Goal: Contribute content

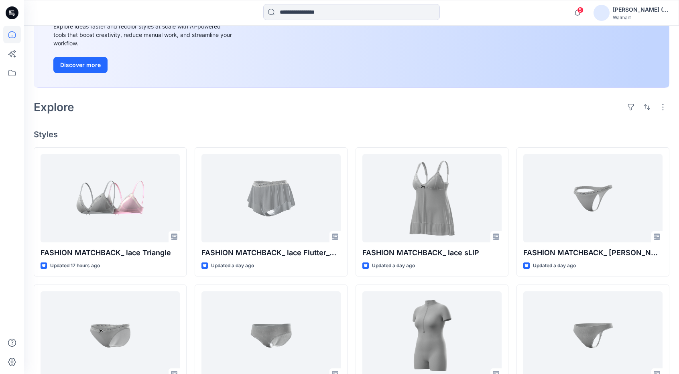
scroll to position [120, 0]
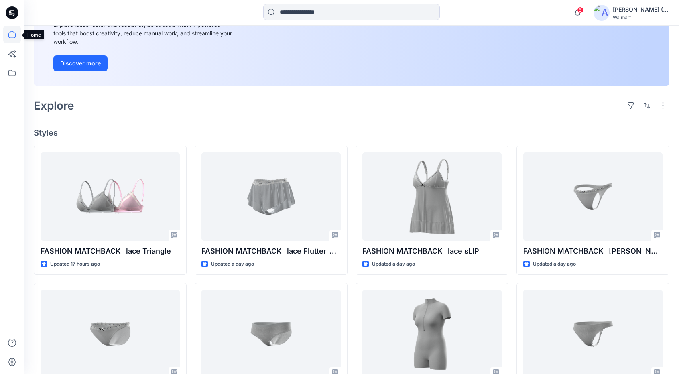
click at [9, 33] on icon at bounding box center [12, 35] width 18 height 18
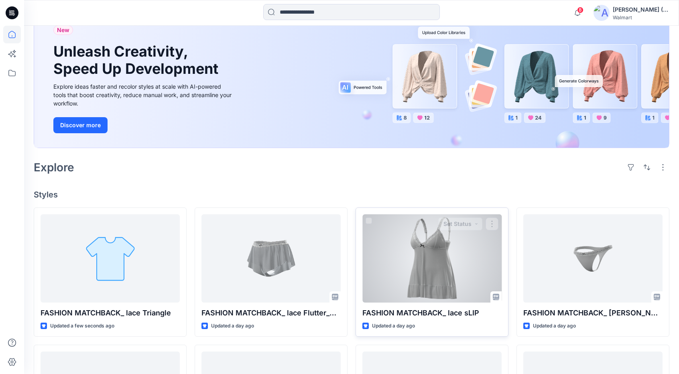
scroll to position [80, 0]
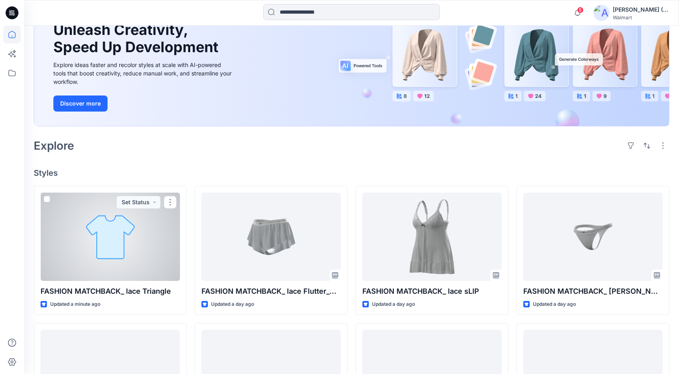
click at [135, 227] on div at bounding box center [110, 236] width 139 height 88
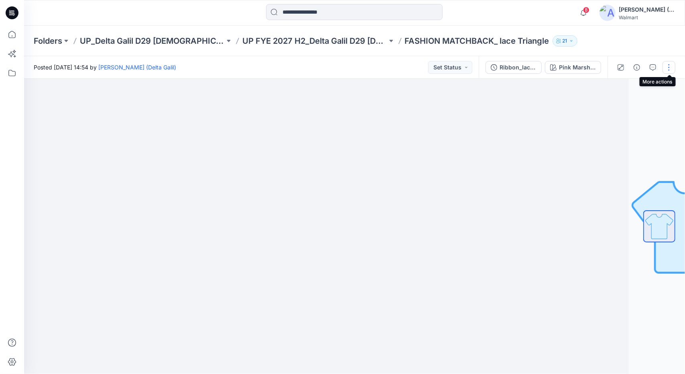
click at [669, 65] on button "button" at bounding box center [668, 67] width 13 height 13
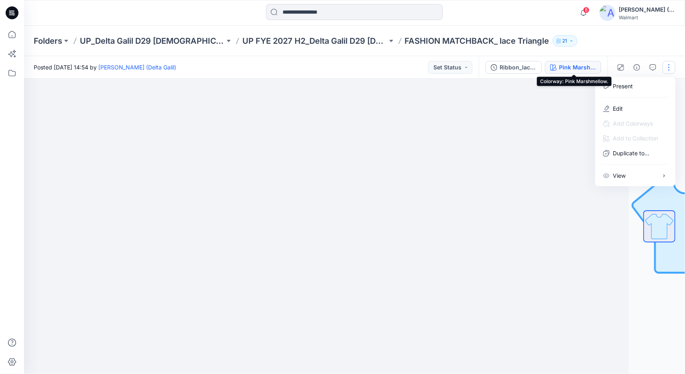
click at [564, 67] on div "Pink Marshmellow." at bounding box center [577, 67] width 37 height 9
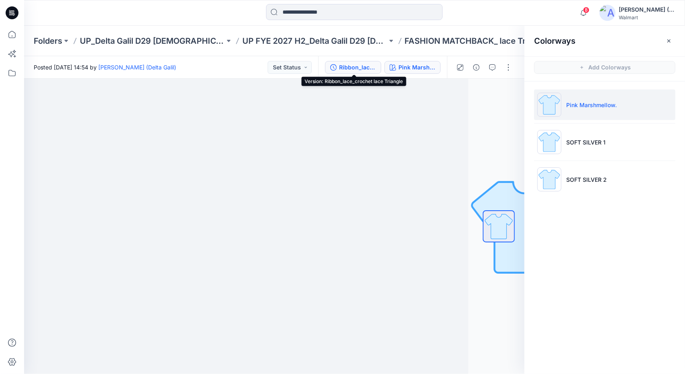
click at [367, 67] on div "Ribbon_lace_crochet lace Triangle" at bounding box center [357, 67] width 37 height 9
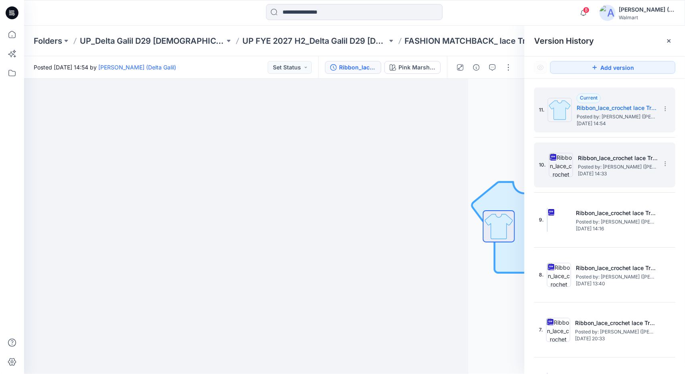
click at [609, 174] on span "Tuesday, September 16, 2025 14:33" at bounding box center [617, 174] width 80 height 6
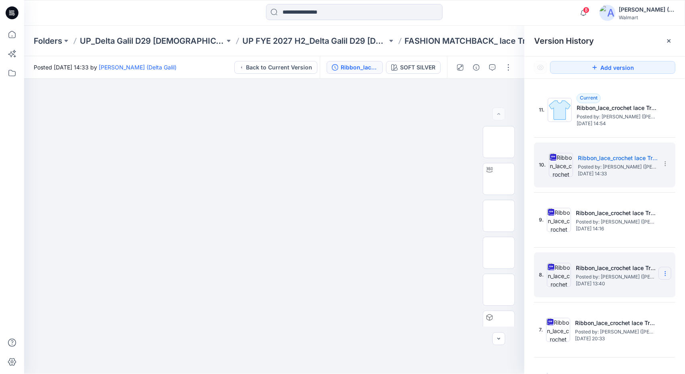
click at [665, 274] on icon at bounding box center [665, 274] width 0 height 0
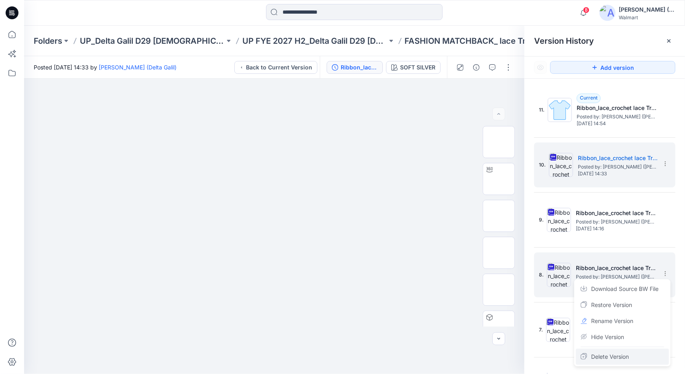
click at [620, 357] on span "Delete Version" at bounding box center [610, 357] width 38 height 10
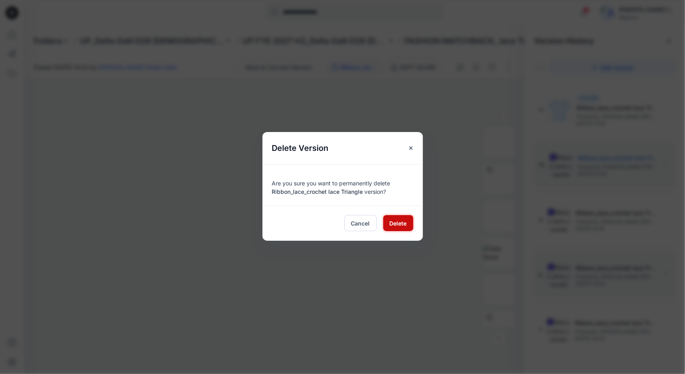
click at [395, 221] on span "Delete" at bounding box center [397, 223] width 17 height 8
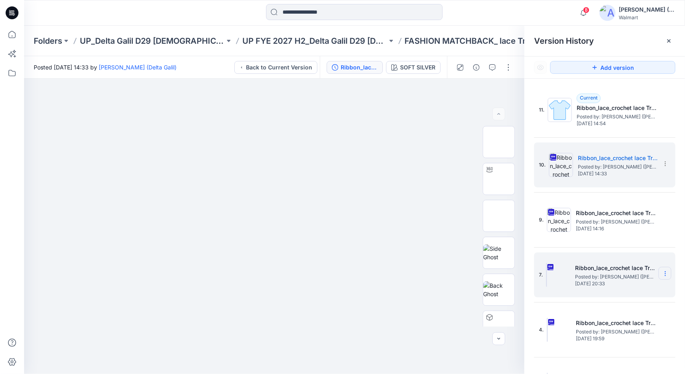
click at [662, 274] on icon at bounding box center [665, 273] width 6 height 6
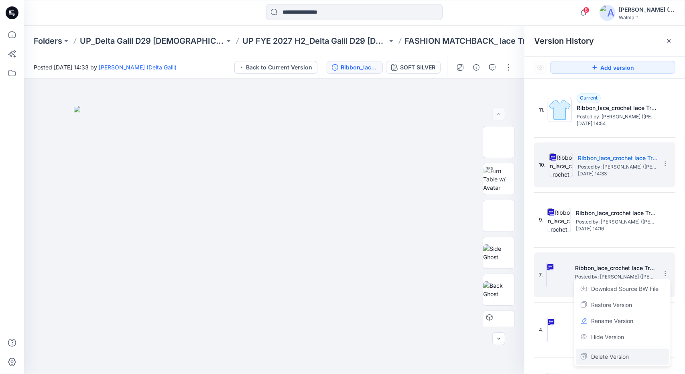
click at [621, 353] on span "Delete Version" at bounding box center [610, 357] width 38 height 10
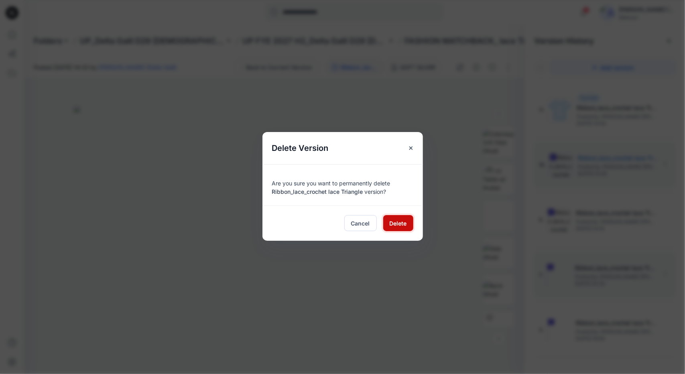
click at [387, 223] on button "Delete" at bounding box center [398, 223] width 30 height 16
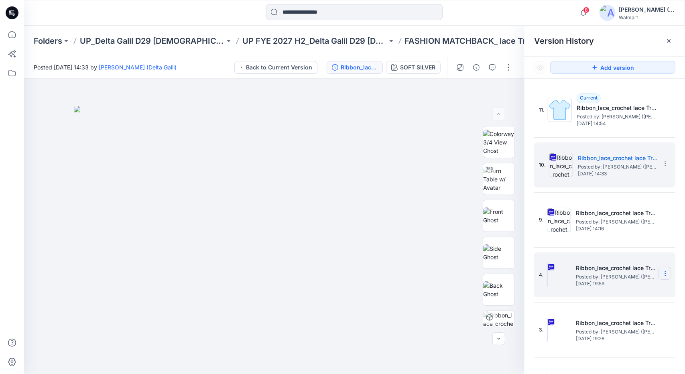
click at [663, 274] on icon at bounding box center [665, 273] width 6 height 6
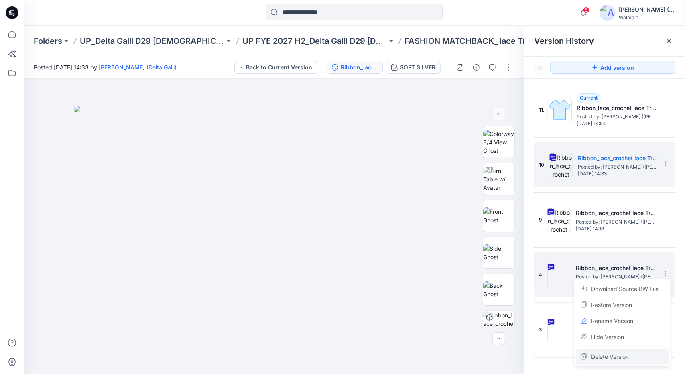
click at [623, 361] on span "Delete Version" at bounding box center [610, 357] width 38 height 10
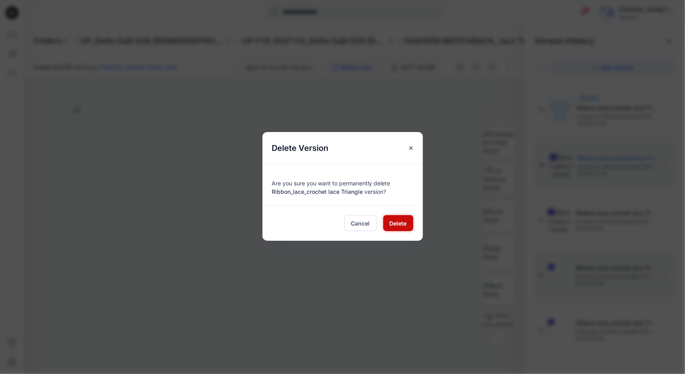
click at [393, 219] on span "Delete" at bounding box center [397, 223] width 17 height 8
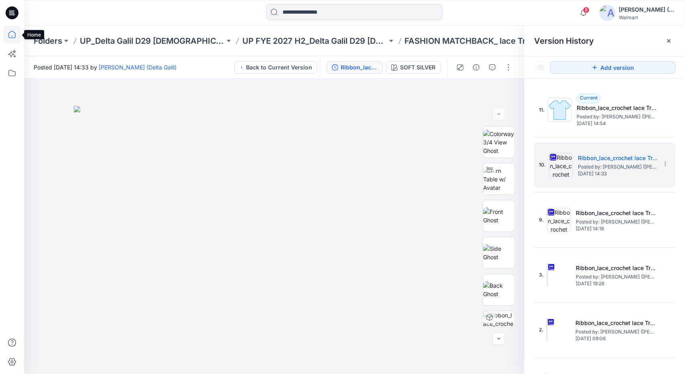
click at [16, 39] on icon at bounding box center [12, 35] width 18 height 18
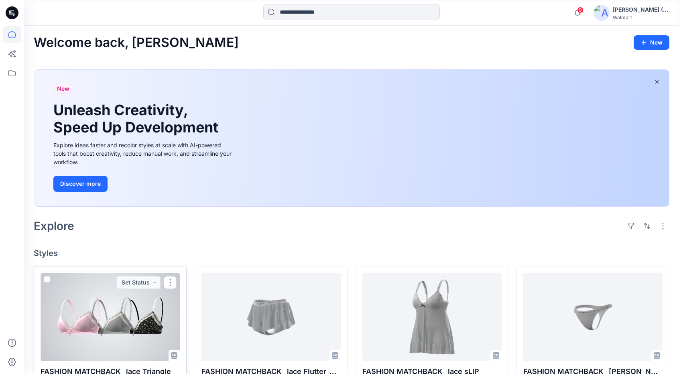
click at [116, 339] on div at bounding box center [110, 317] width 139 height 88
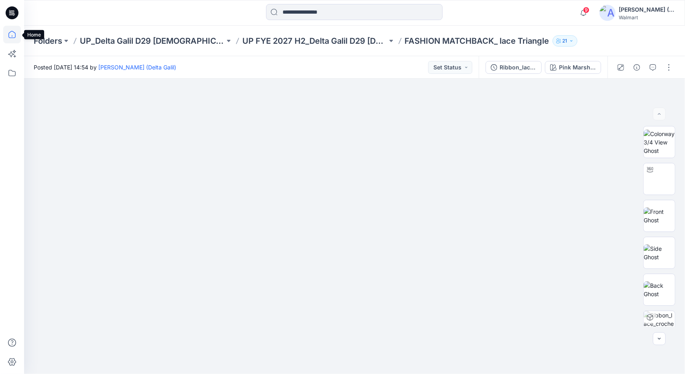
click at [10, 32] on icon at bounding box center [11, 34] width 7 height 7
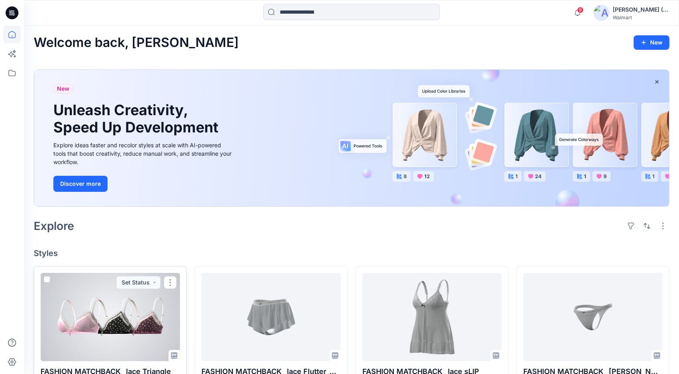
click at [154, 332] on div at bounding box center [110, 317] width 139 height 88
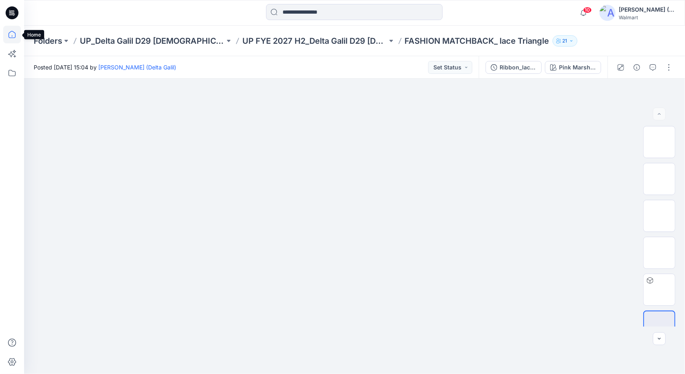
click at [13, 37] on icon at bounding box center [11, 34] width 7 height 7
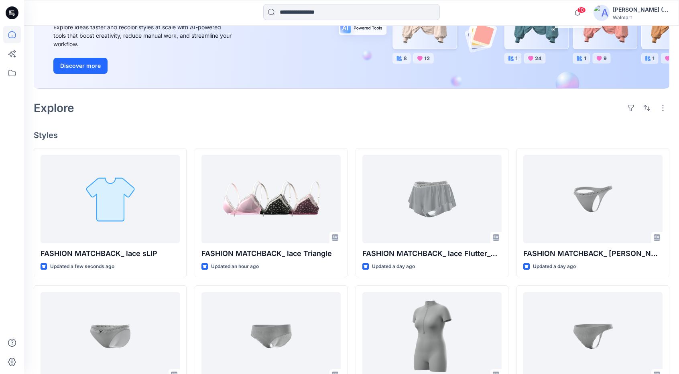
scroll to position [120, 0]
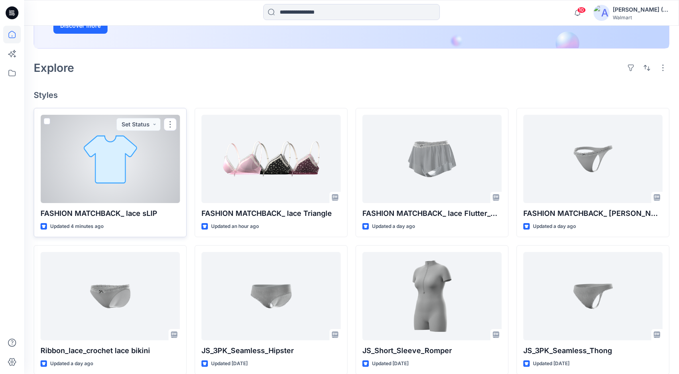
scroll to position [160, 0]
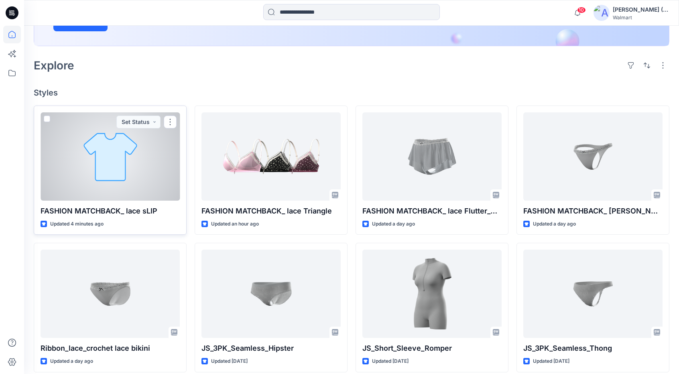
click at [144, 211] on p "FASHION MATCHBACK_ lace sLIP" at bounding box center [110, 210] width 139 height 11
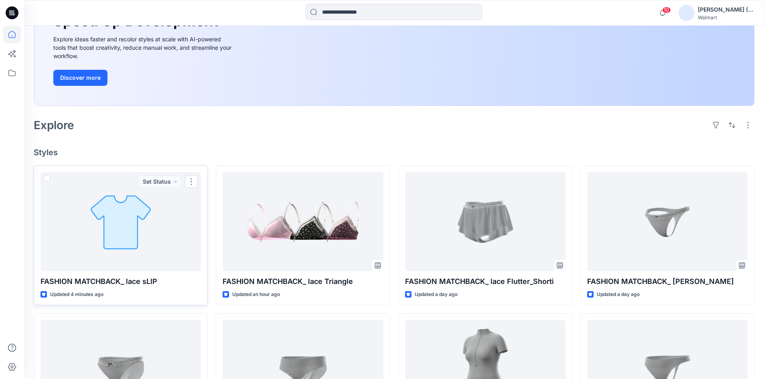
scroll to position [120, 0]
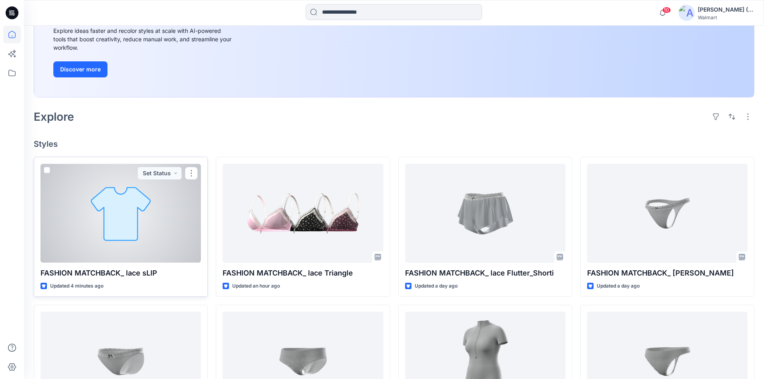
click at [153, 233] on div at bounding box center [121, 213] width 160 height 99
